Goal: Task Accomplishment & Management: Manage account settings

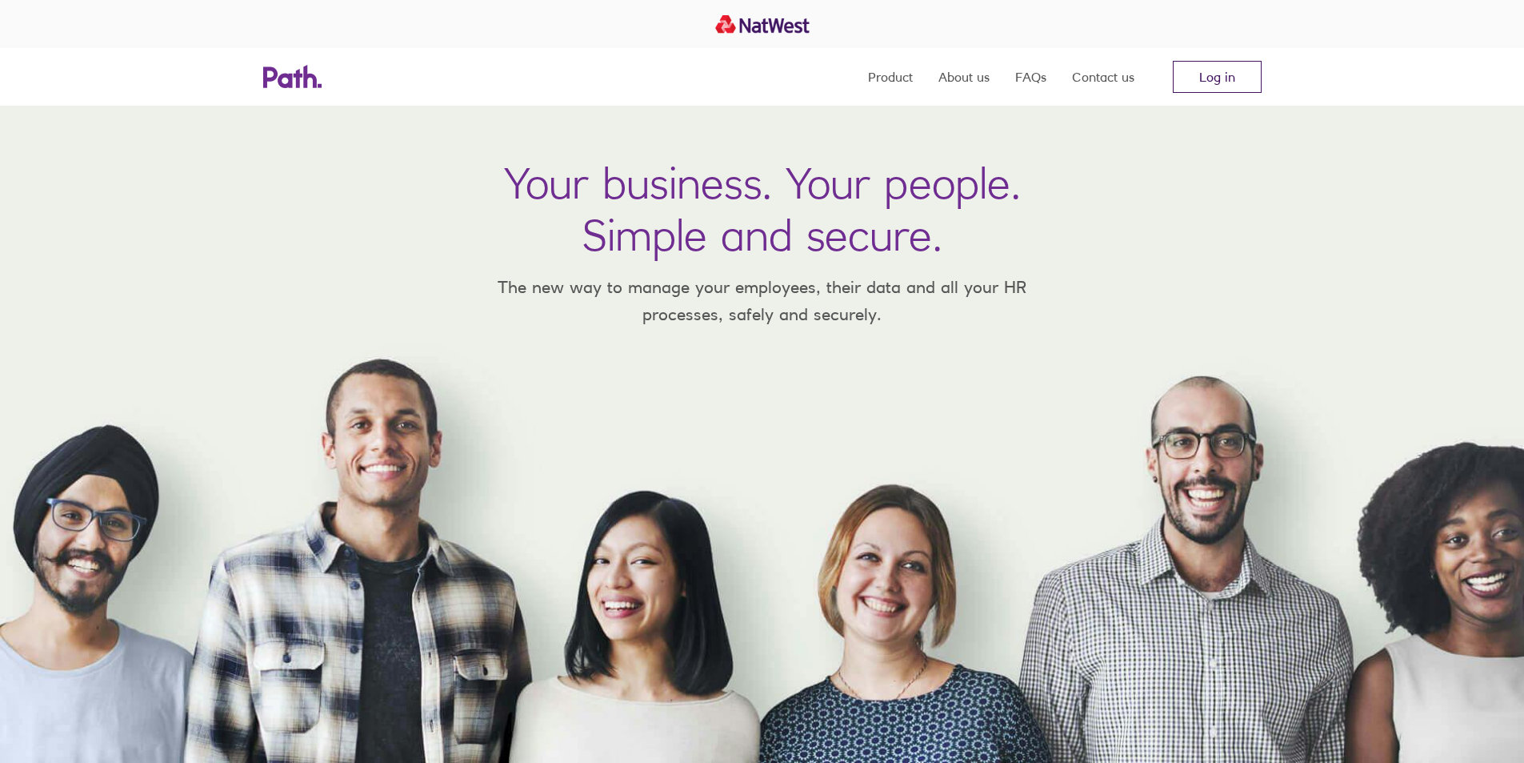
click at [1226, 78] on link "Log in" at bounding box center [1217, 77] width 89 height 32
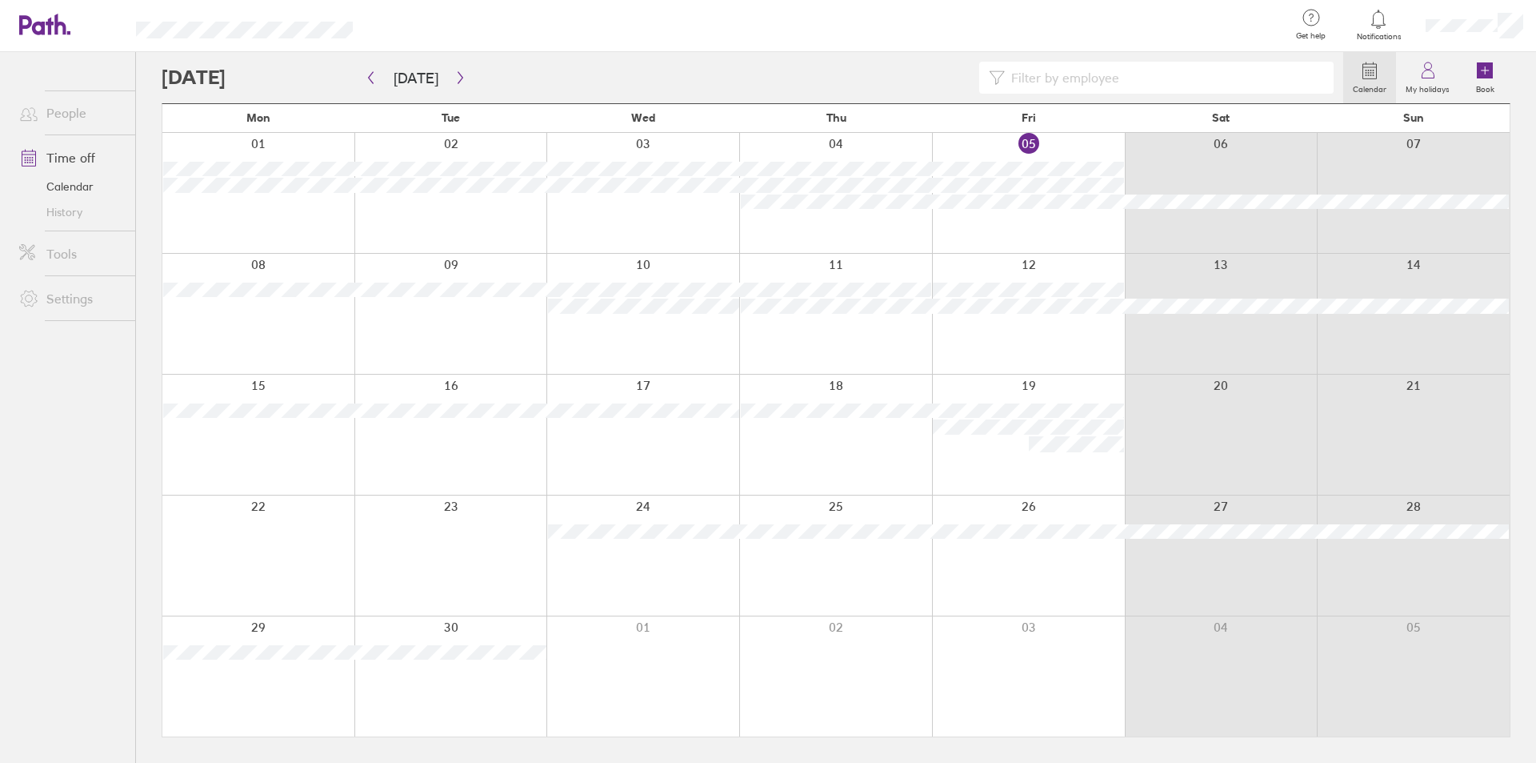
click at [455, 298] on div at bounding box center [450, 314] width 193 height 120
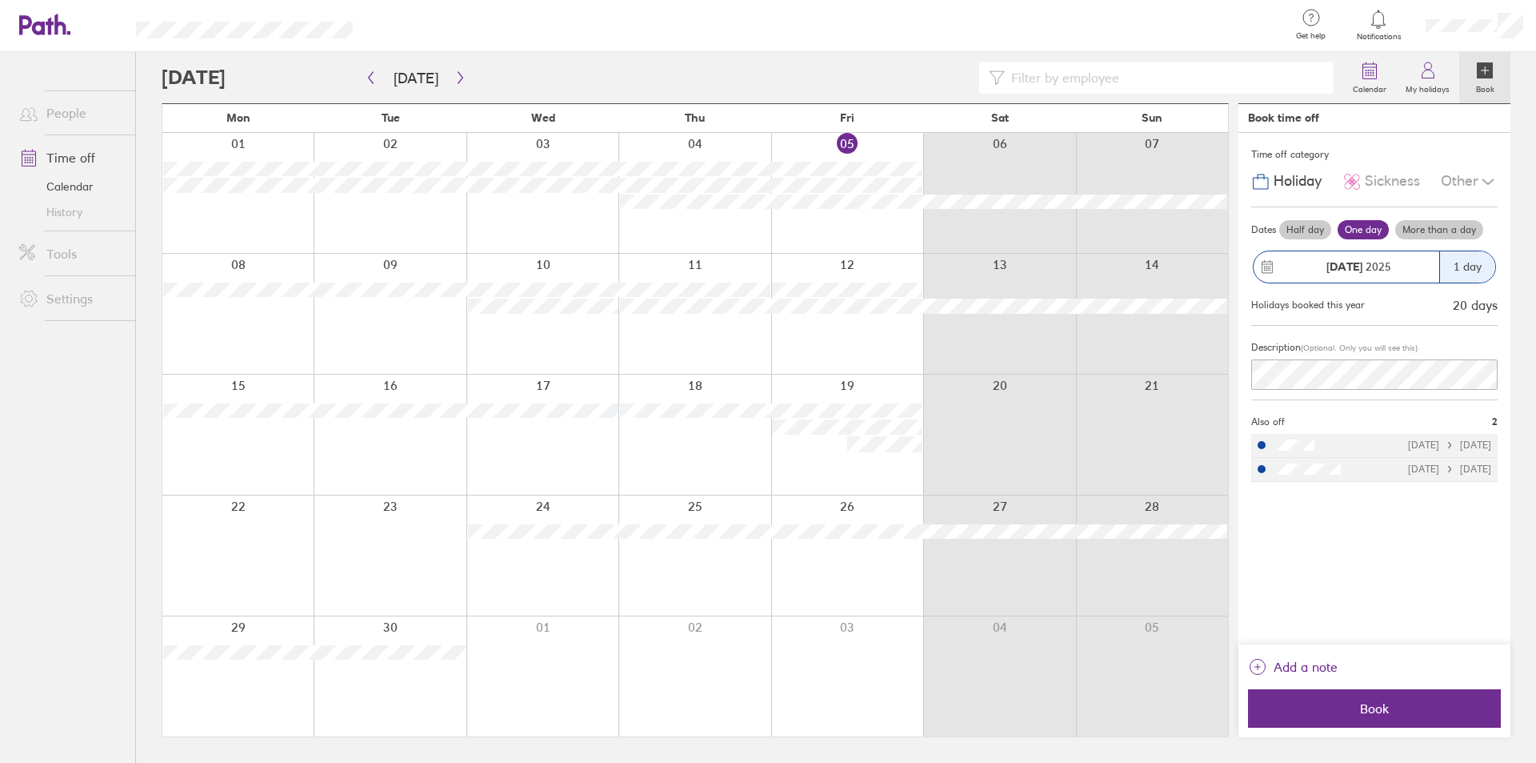
click at [1470, 183] on div "Other" at bounding box center [1469, 181] width 57 height 30
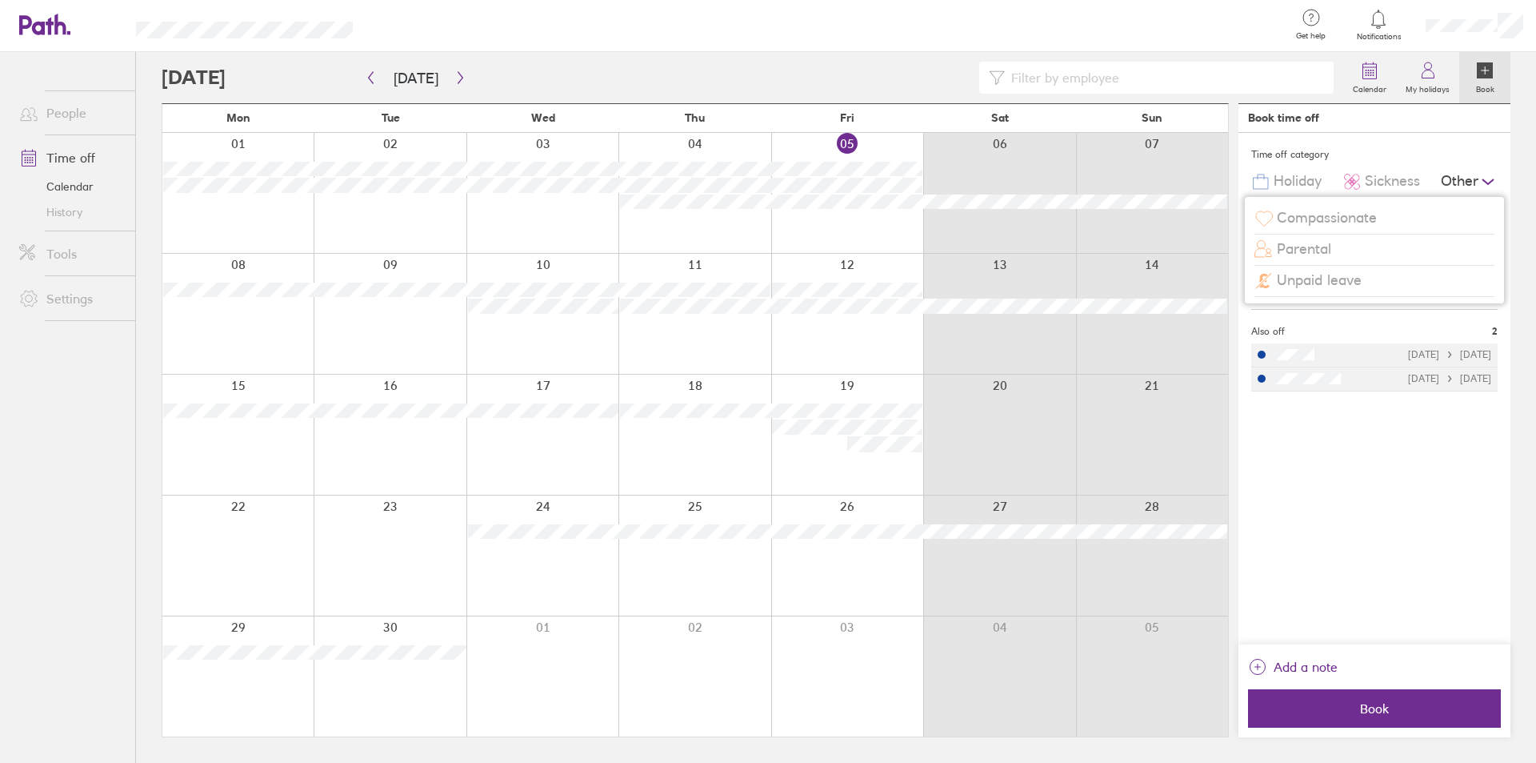
click at [1425, 272] on div "Unpaid leave" at bounding box center [1375, 281] width 240 height 30
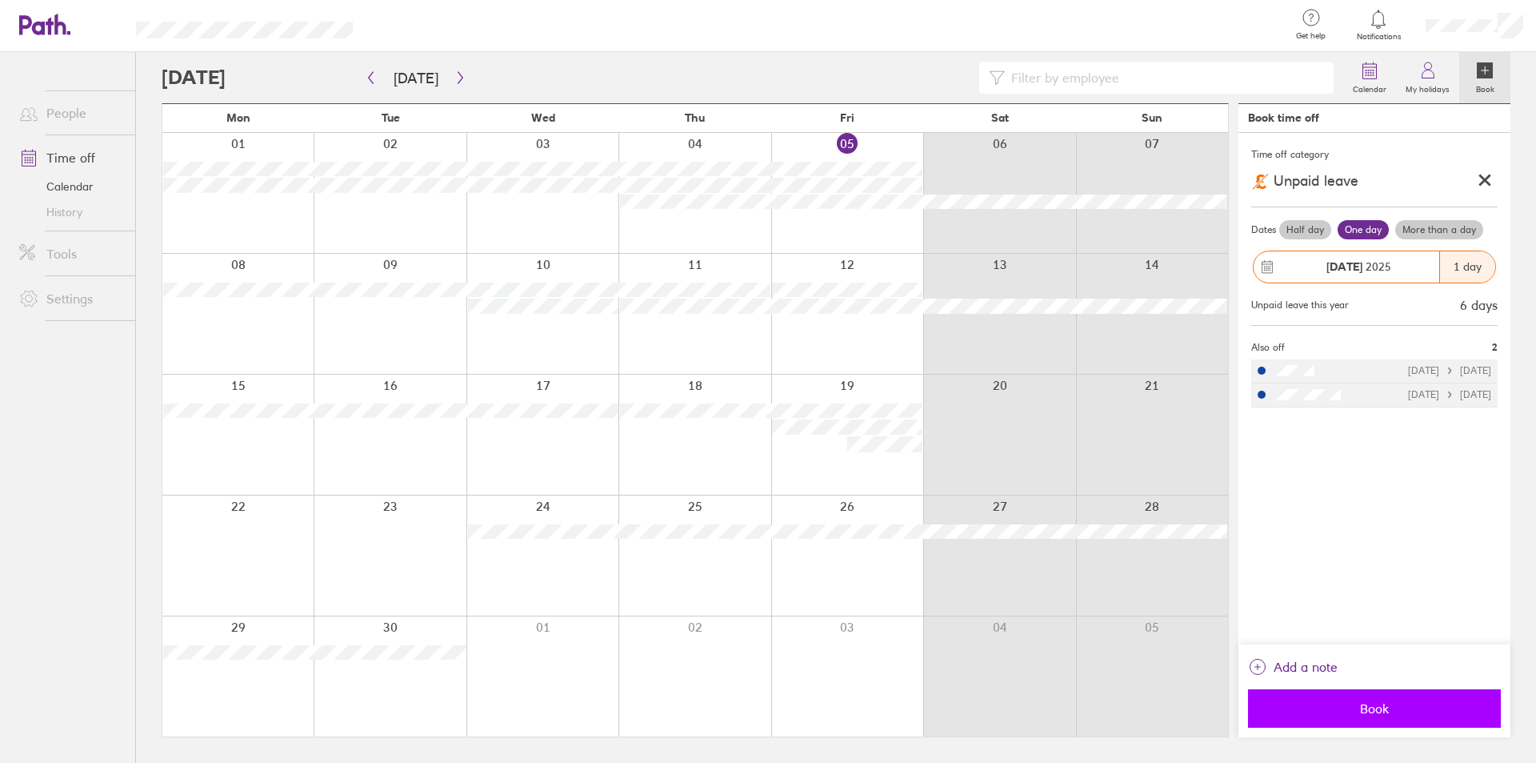
click at [1312, 716] on button "Book" at bounding box center [1374, 708] width 253 height 38
